Goal: Check status: Check status

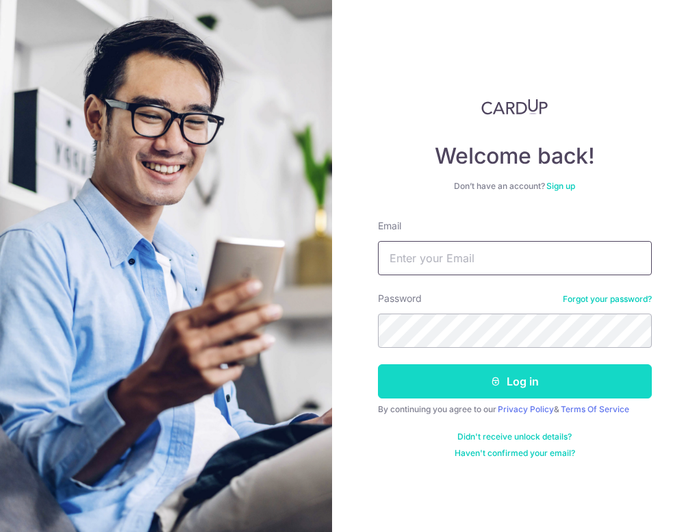
type input "[PERSON_NAME][EMAIL_ADDRESS][DOMAIN_NAME]"
click at [496, 392] on button "Log in" at bounding box center [515, 381] width 274 height 34
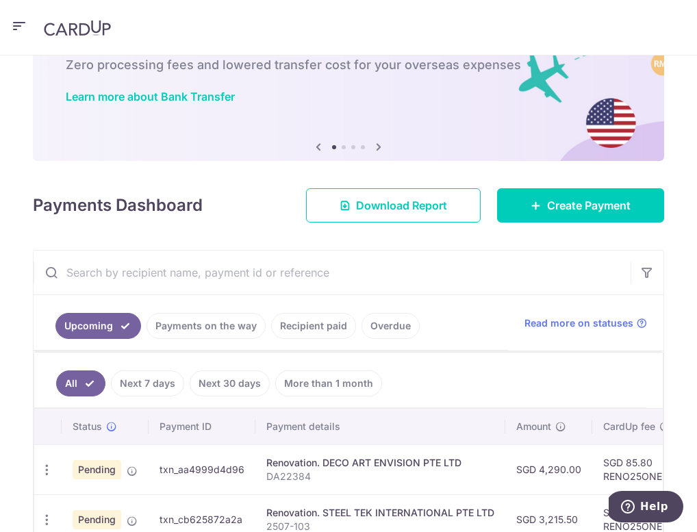
scroll to position [166, 0]
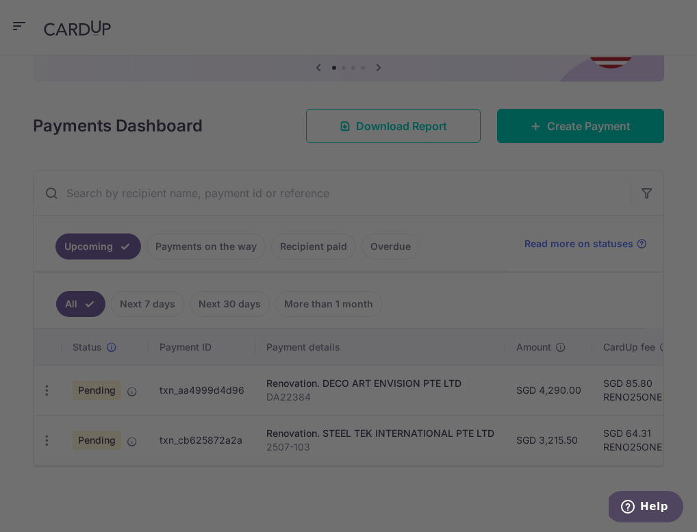
click at [392, 212] on div at bounding box center [352, 268] width 704 height 537
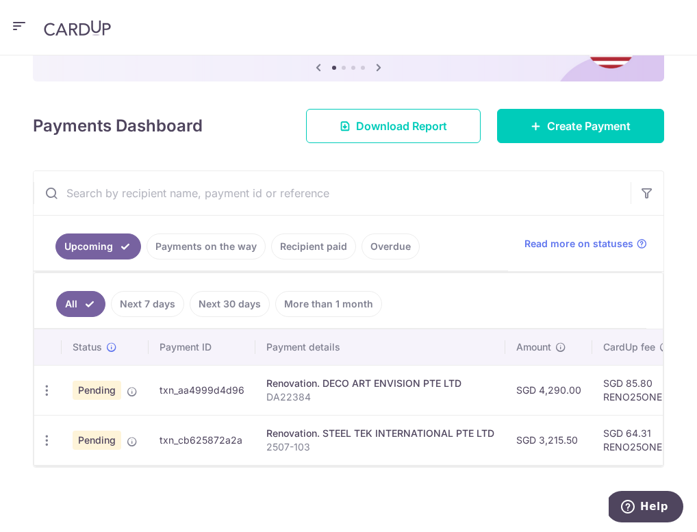
click at [266, 233] on link "Payments on the way" at bounding box center [205, 246] width 119 height 26
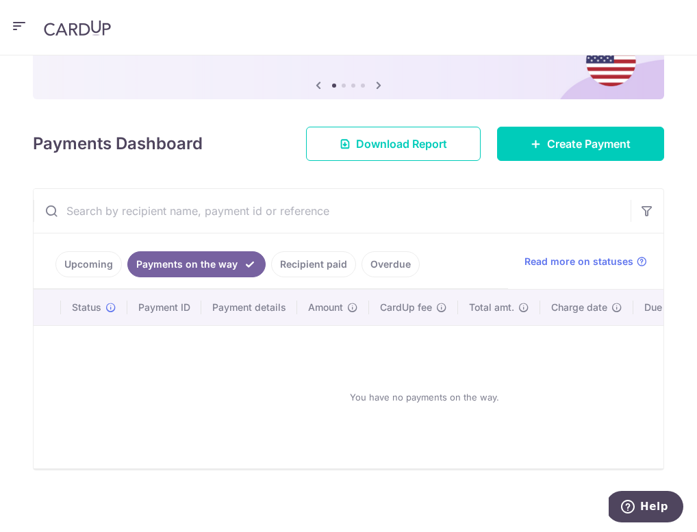
click at [271, 254] on link "Recipient paid" at bounding box center [313, 264] width 85 height 26
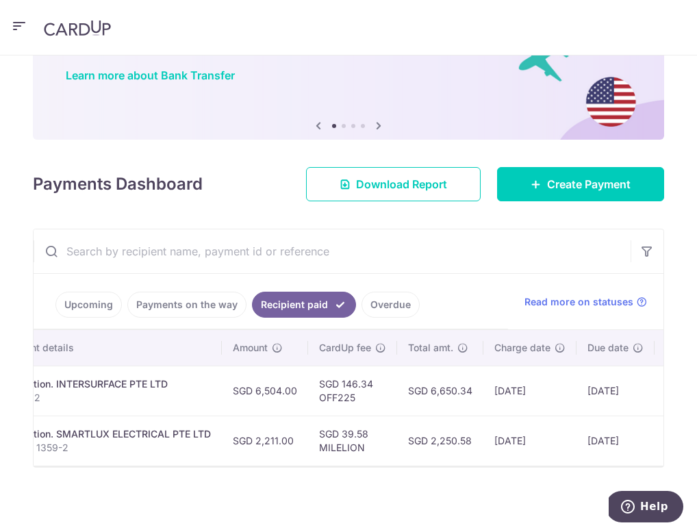
scroll to position [0, 0]
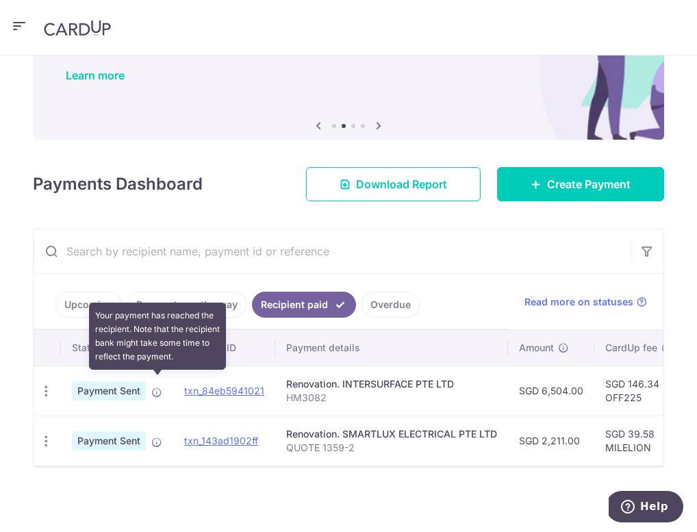
click at [162, 387] on icon at bounding box center [156, 392] width 11 height 11
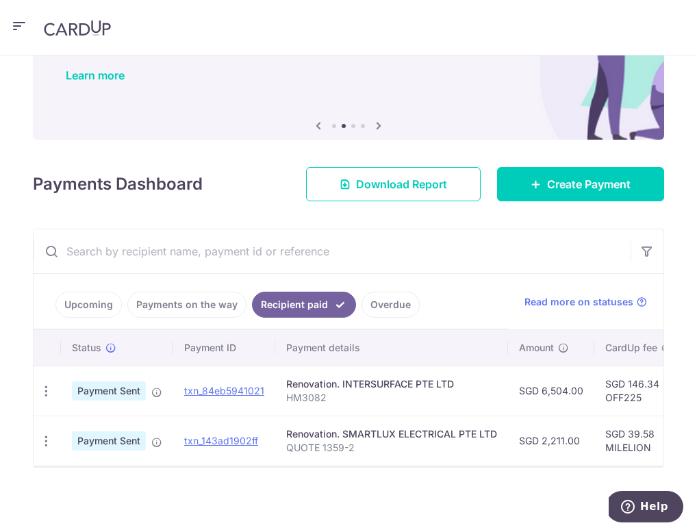
click at [122, 292] on link "Upcoming" at bounding box center [88, 305] width 66 height 26
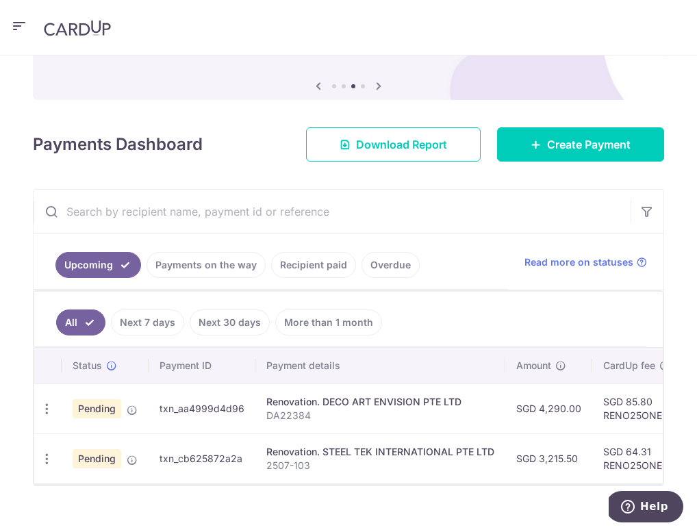
scroll to position [166, 0]
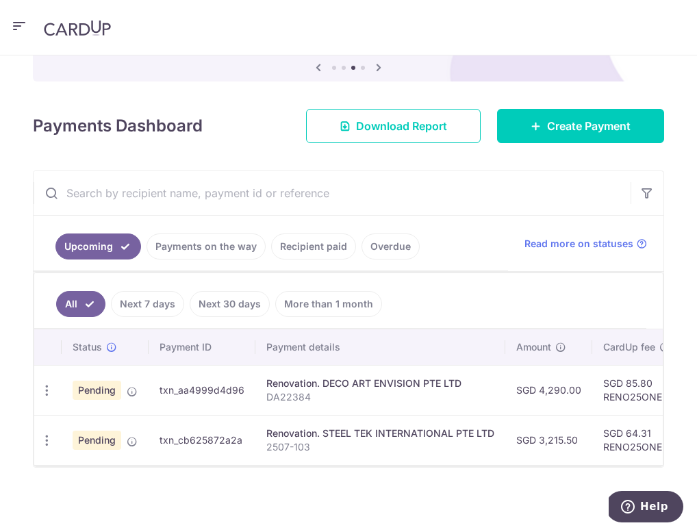
click at [184, 298] on link "Next 7 days" at bounding box center [147, 304] width 73 height 26
click at [86, 295] on link "All" at bounding box center [71, 304] width 30 height 26
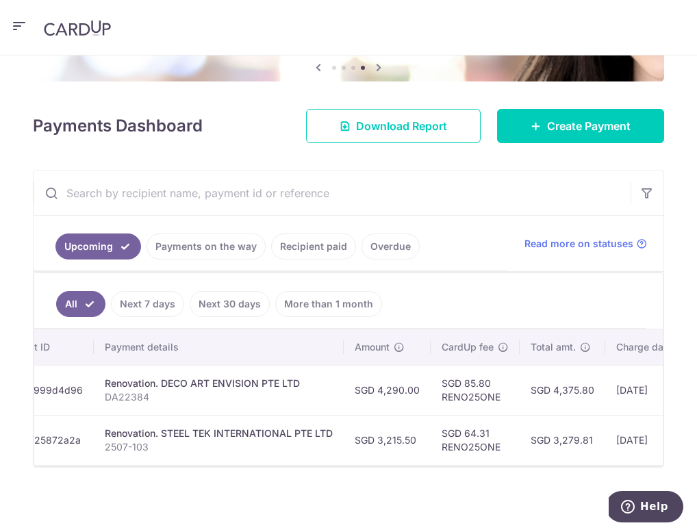
scroll to position [0, 0]
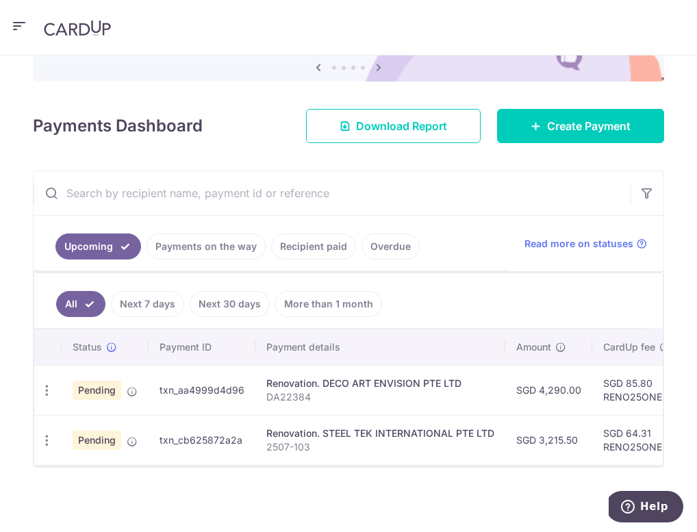
click at [266, 233] on link "Payments on the way" at bounding box center [205, 246] width 119 height 26
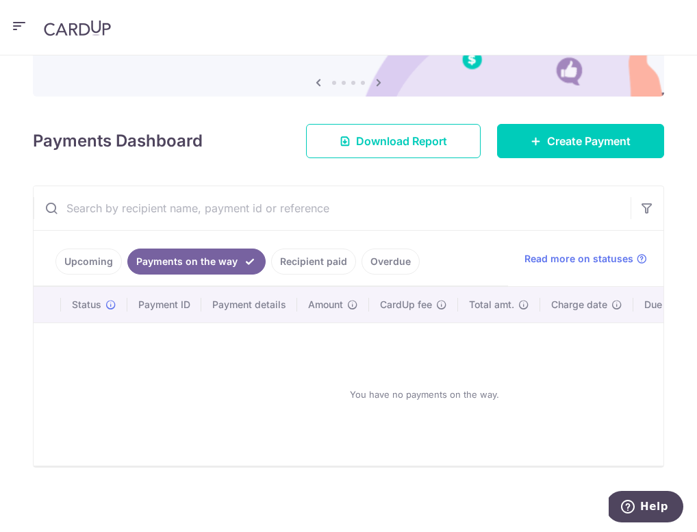
click at [282, 248] on link "Recipient paid" at bounding box center [313, 261] width 85 height 26
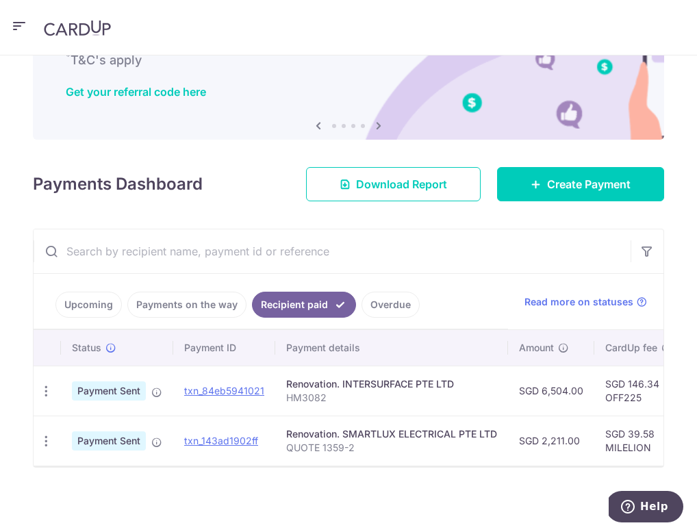
click at [364, 281] on ul "Upcoming Payments on the way Recipient paid Overdue" at bounding box center [271, 301] width 474 height 55
click at [368, 303] on link "Overdue" at bounding box center [390, 305] width 58 height 26
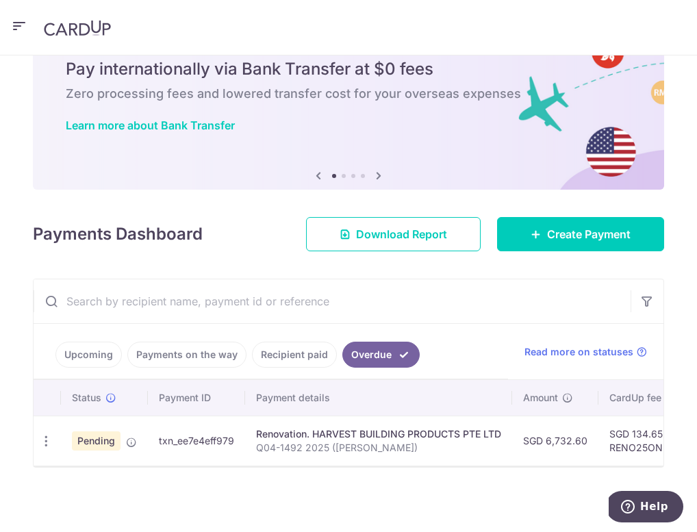
click at [294, 344] on link "Recipient paid" at bounding box center [294, 355] width 85 height 26
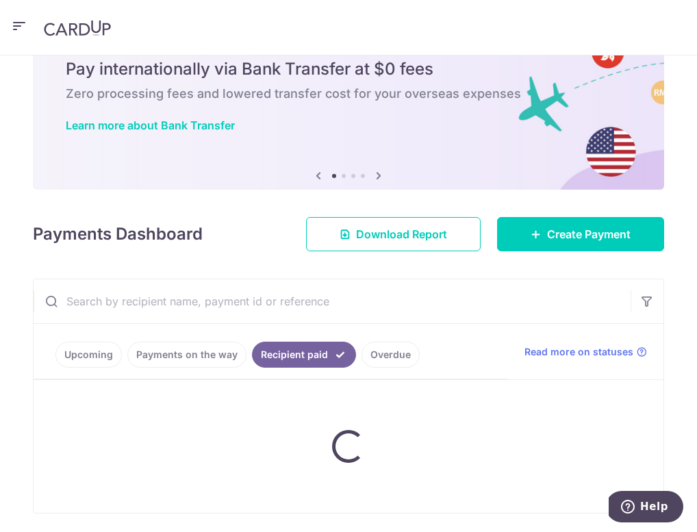
click at [243, 327] on ul "Upcoming Payments on the way Recipient paid Overdue" at bounding box center [271, 351] width 474 height 55
click at [285, 324] on ul "Upcoming Payments on the way Recipient paid Overdue" at bounding box center [271, 351] width 474 height 55
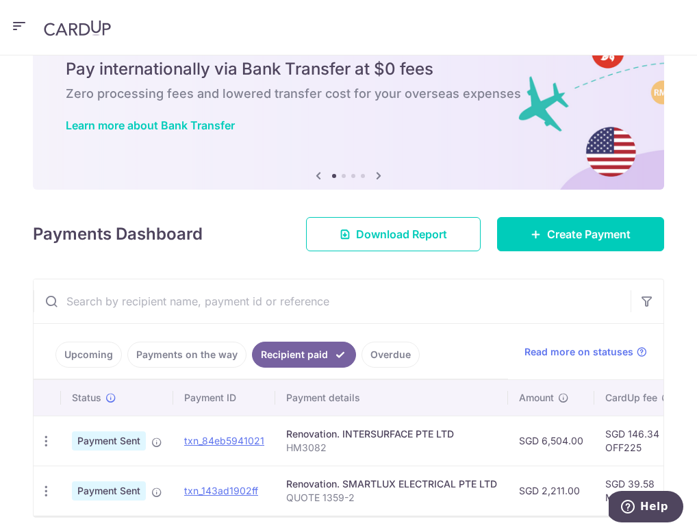
click at [122, 342] on link "Upcoming" at bounding box center [88, 355] width 66 height 26
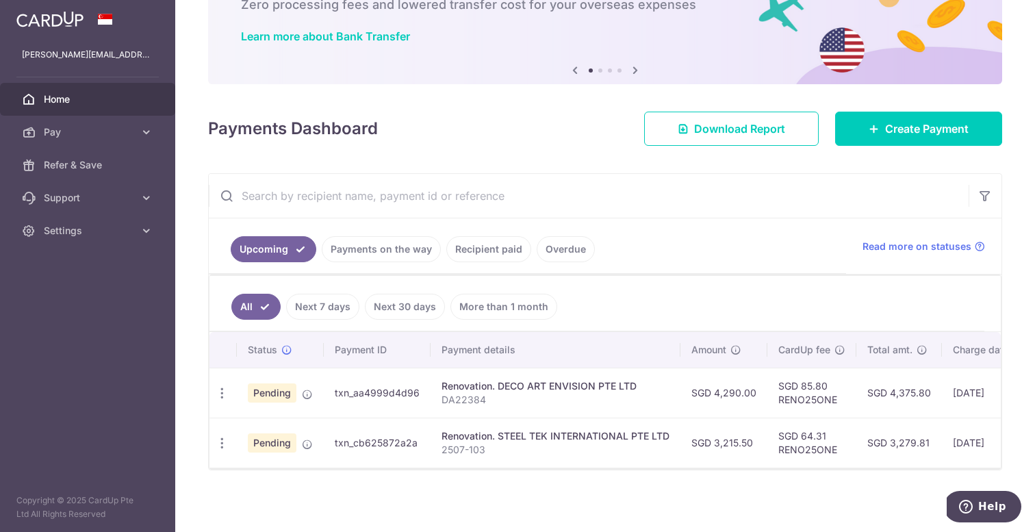
scroll to position [101, 0]
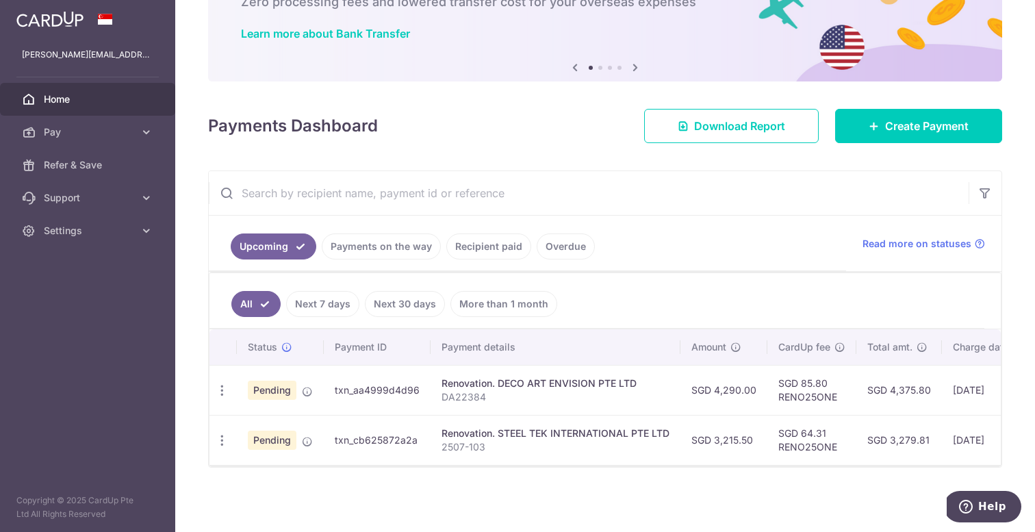
click at [696, 465] on div at bounding box center [604, 465] width 791 height 1
drag, startPoint x: 737, startPoint y: 465, endPoint x: 772, endPoint y: 468, distance: 35.7
click at [696, 468] on div "× Pause Schedule Pause all future payments in this series Pause just this one p…" at bounding box center [605, 266] width 860 height 532
drag, startPoint x: 766, startPoint y: 465, endPoint x: 789, endPoint y: 465, distance: 23.3
click at [696, 465] on div at bounding box center [604, 465] width 791 height 1
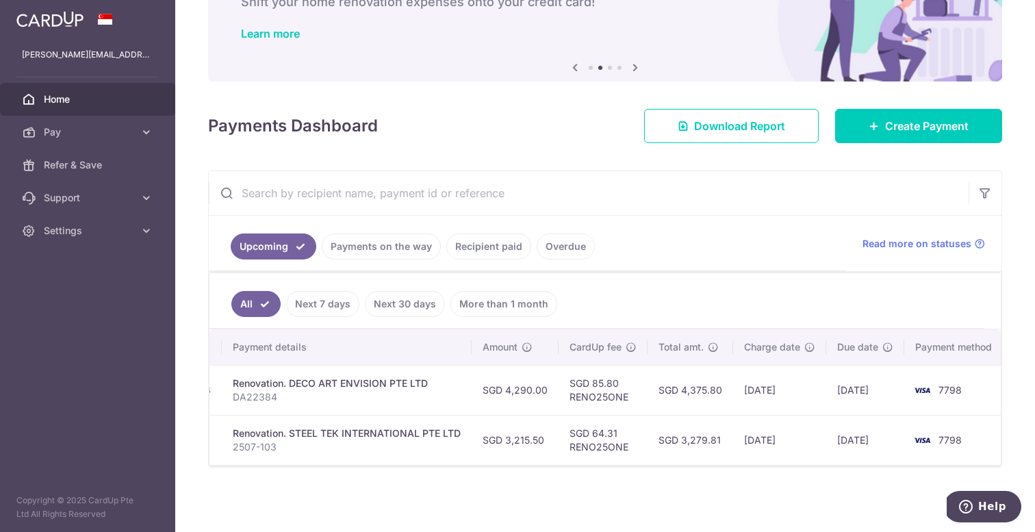
scroll to position [0, 214]
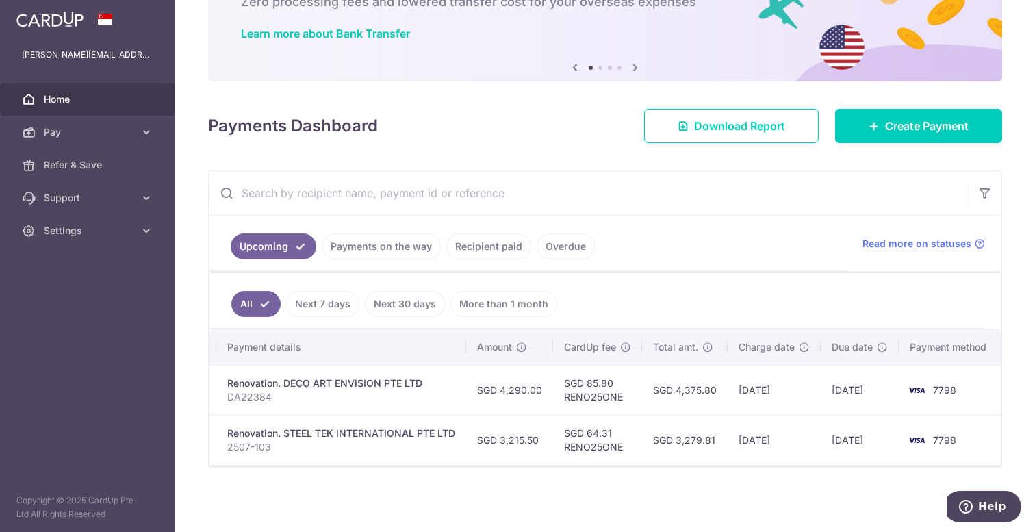
click at [553, 240] on link "Overdue" at bounding box center [566, 246] width 58 height 26
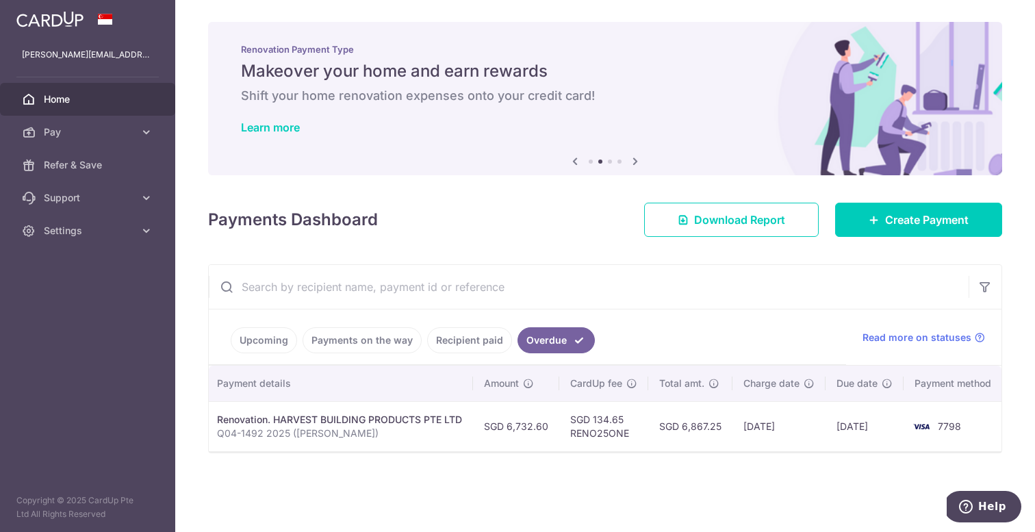
click at [255, 342] on link "Upcoming" at bounding box center [264, 340] width 66 height 26
